Goal: Find specific page/section: Find specific page/section

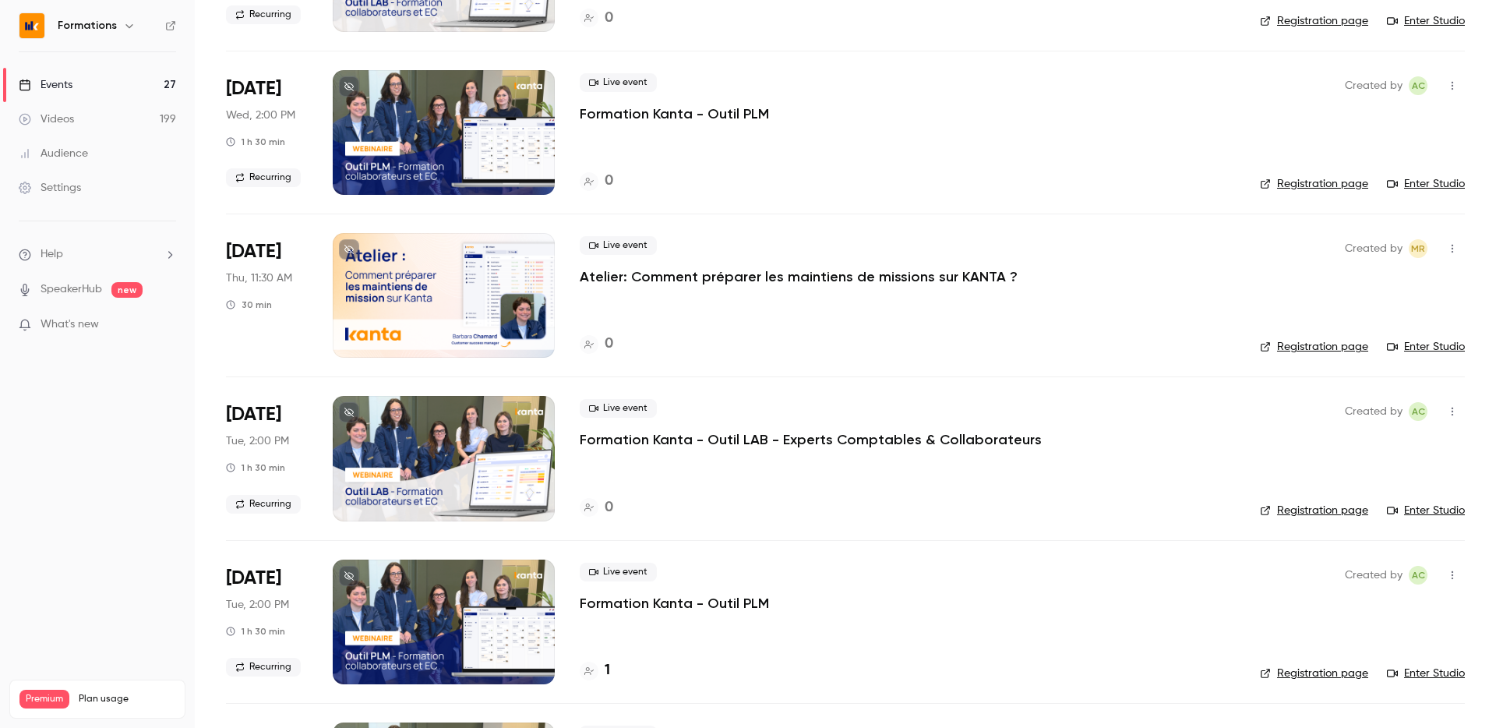
scroll to position [1555, 0]
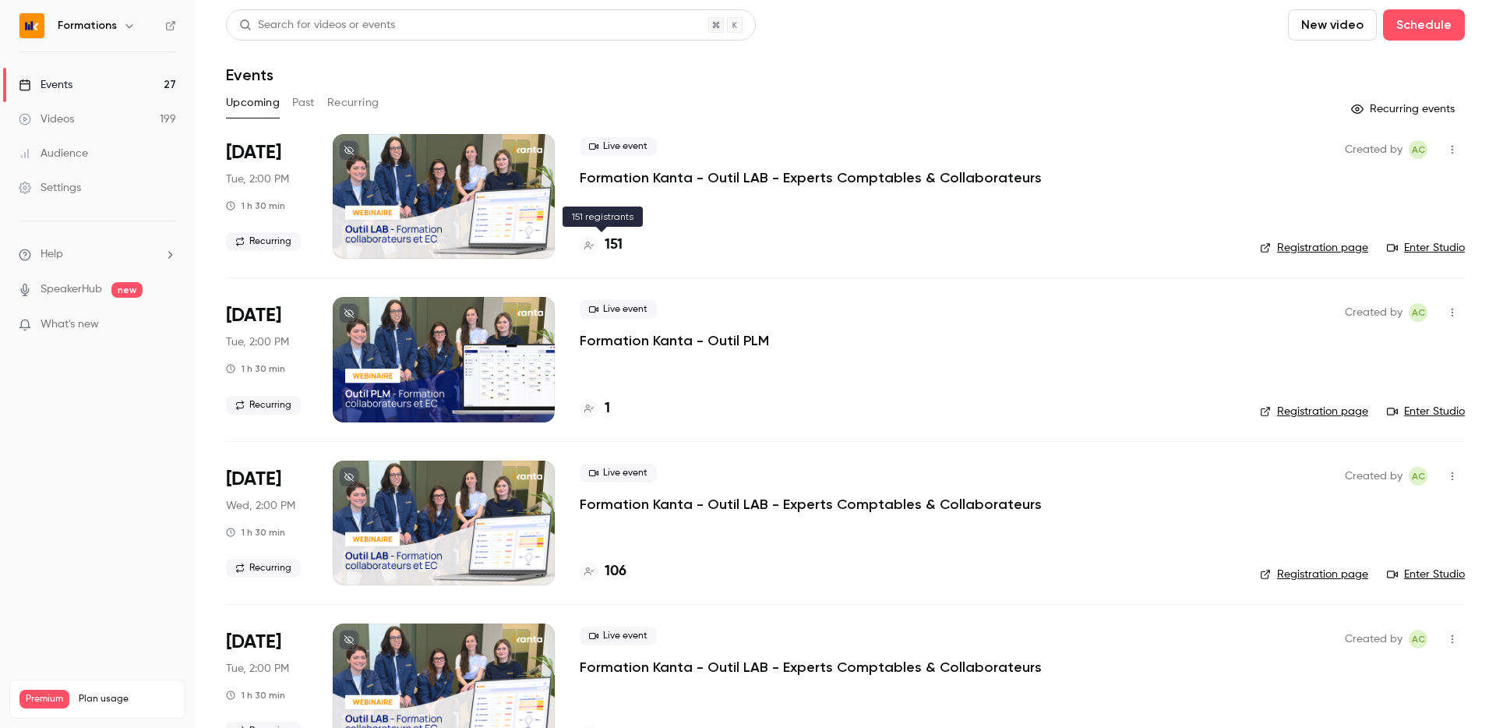
click at [606, 244] on h4 "151" at bounding box center [614, 245] width 18 height 21
click at [1305, 253] on link "Registration page" at bounding box center [1314, 248] width 108 height 16
